Goal: Find specific page/section: Find specific page/section

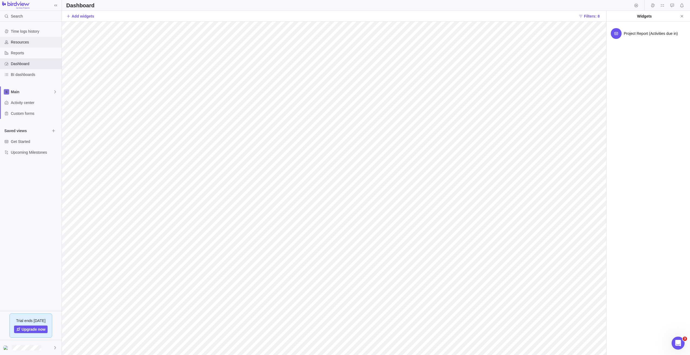
scroll to position [1, 0]
click at [19, 54] on span "Reports" at bounding box center [35, 52] width 49 height 5
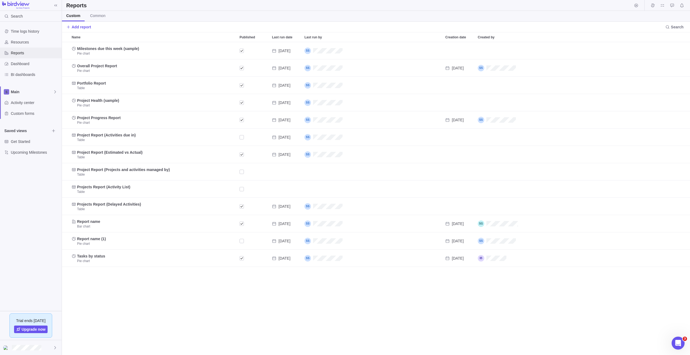
scroll to position [309, 624]
click at [18, 44] on span "Resources" at bounding box center [35, 41] width 49 height 5
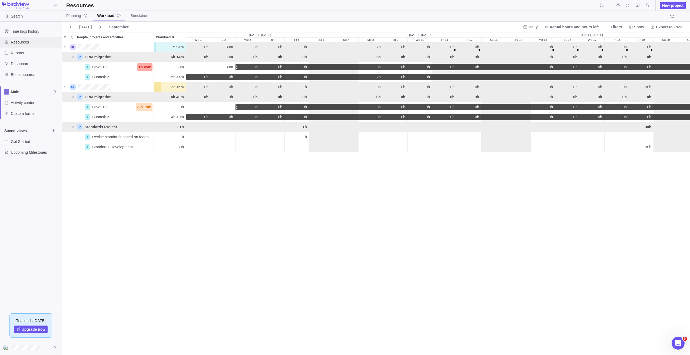
scroll to position [309, 624]
click at [21, 61] on span "Dashboard" at bounding box center [35, 63] width 49 height 5
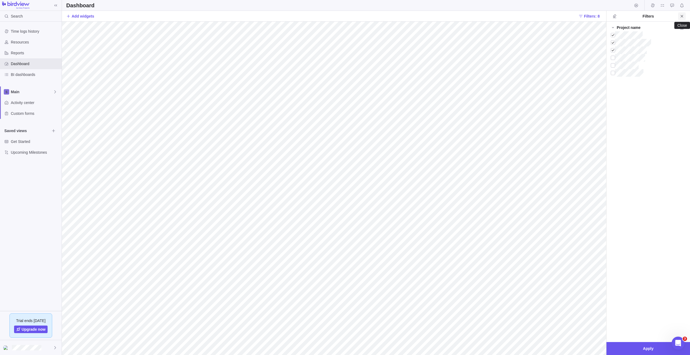
click at [683, 15] on icon "Close" at bounding box center [682, 16] width 4 height 4
click at [613, 66] on span at bounding box center [613, 69] width 8 height 8
click at [614, 61] on icon at bounding box center [613, 61] width 4 height 4
click at [612, 115] on icon at bounding box center [613, 114] width 4 height 4
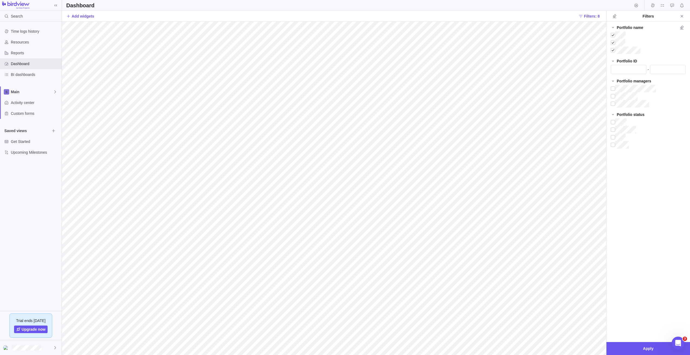
click at [686, 16] on div "Filters" at bounding box center [648, 16] width 84 height 11
click at [682, 16] on icon "Close" at bounding box center [681, 16] width 2 height 2
